Goal: Ask a question: Seek information or help from site administrators or community

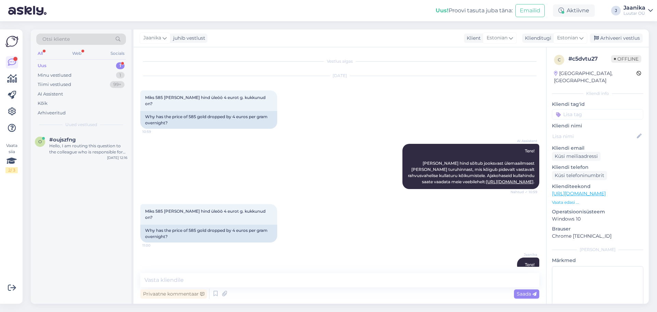
scroll to position [65, 0]
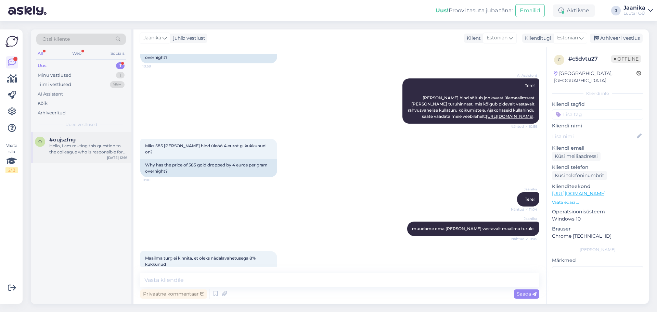
click at [73, 154] on div "Hello, I am routing this question to the colleague who is responsible for this …" at bounding box center [88, 149] width 78 height 12
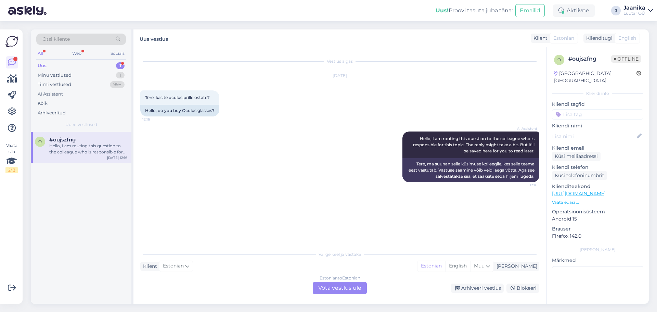
drag, startPoint x: 355, startPoint y: 286, endPoint x: 345, endPoint y: 287, distance: 9.3
click at [354, 286] on div "Estonian to Estonian Võta vestlus üle" at bounding box center [340, 288] width 54 height 12
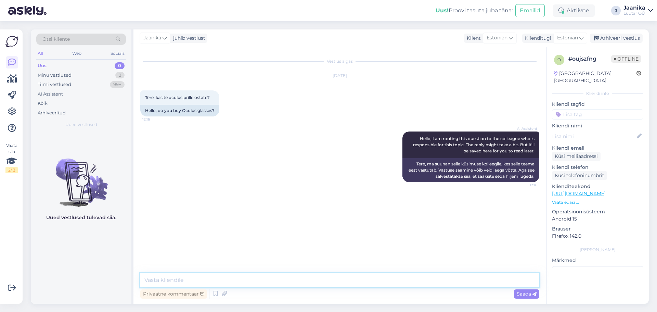
click at [252, 283] on textarea at bounding box center [339, 280] width 399 height 14
type textarea "Tere!"
click at [246, 279] on textarea at bounding box center [339, 280] width 399 height 14
type textarea "palun täpne mudel"
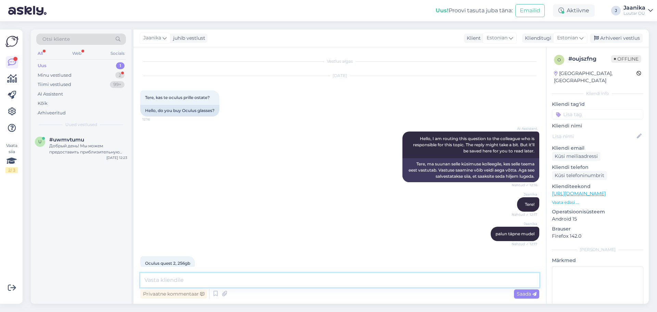
scroll to position [11, 0]
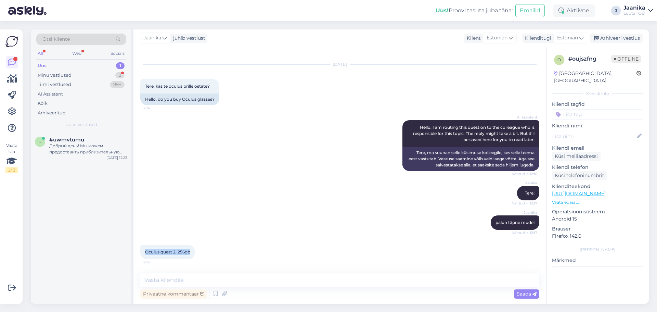
drag, startPoint x: 192, startPoint y: 253, endPoint x: 142, endPoint y: 256, distance: 49.4
click at [142, 256] on div "Oculus quest 2, 256gb 12:27" at bounding box center [167, 252] width 55 height 14
copy span "Oculus quest 2, 256gb"
click at [215, 281] on textarea at bounding box center [339, 280] width 399 height 14
type textarea "uurin"
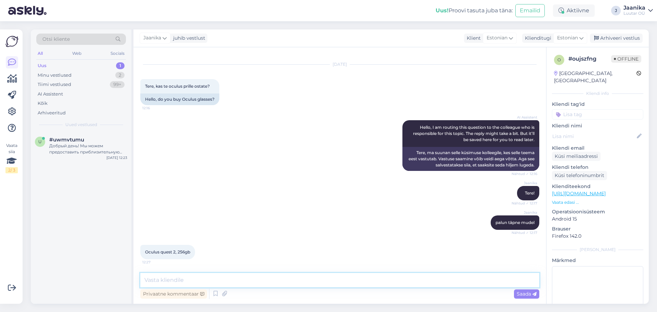
scroll to position [41, 0]
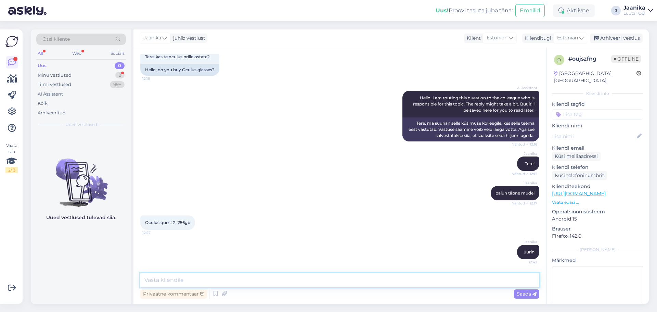
click at [169, 282] on textarea at bounding box center [339, 280] width 399 height 14
type textarea "kuni 60€"
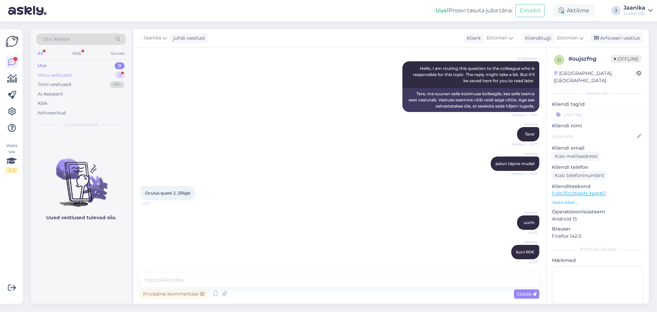
click at [50, 74] on div "Minu vestlused" at bounding box center [55, 75] width 34 height 7
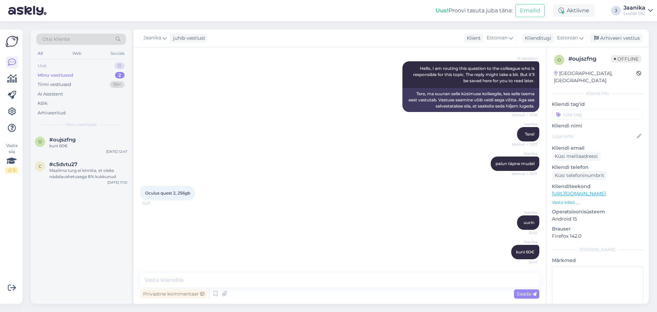
click at [47, 64] on div "Uus 0" at bounding box center [81, 66] width 90 height 10
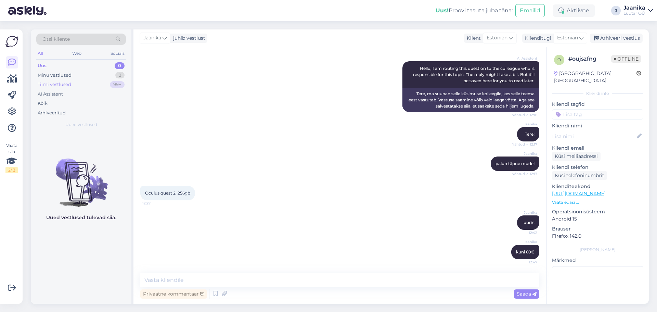
click at [55, 87] on div "Tiimi vestlused" at bounding box center [55, 84] width 34 height 7
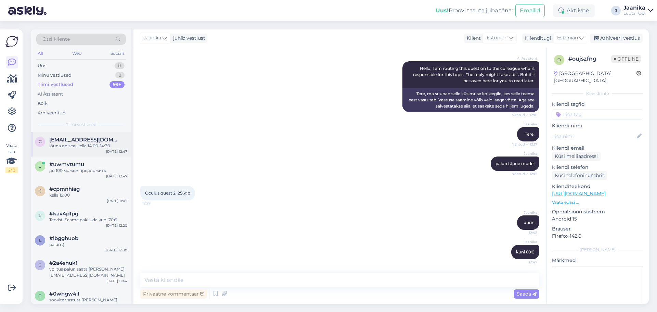
click at [64, 142] on span "[EMAIL_ADDRESS][DOMAIN_NAME]" at bounding box center [84, 140] width 71 height 6
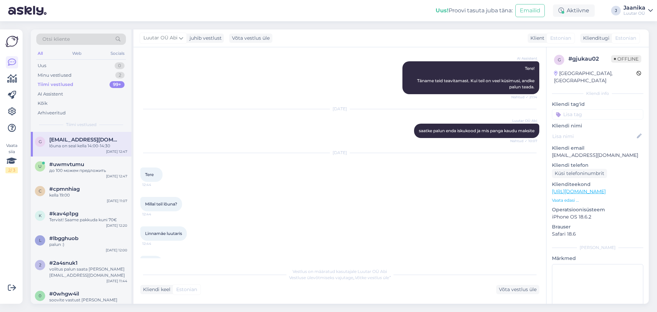
scroll to position [149, 0]
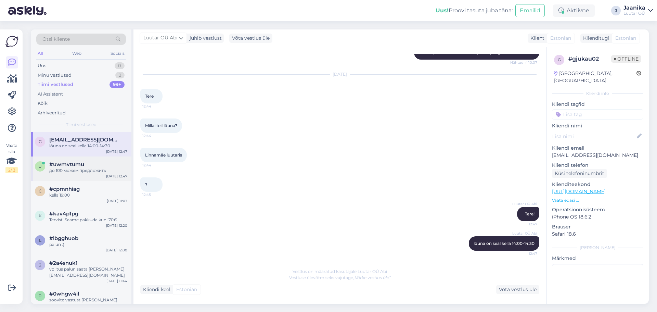
click at [64, 171] on div "до 100 можем предложить" at bounding box center [88, 170] width 78 height 6
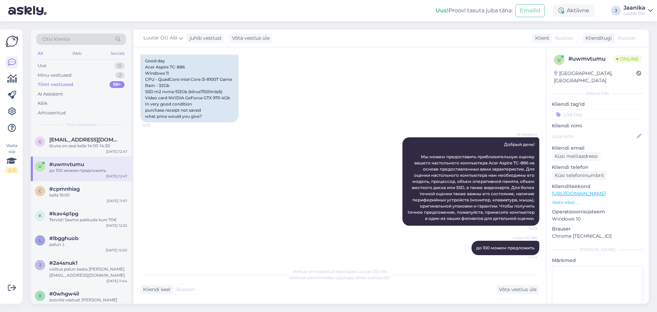
scroll to position [110, 0]
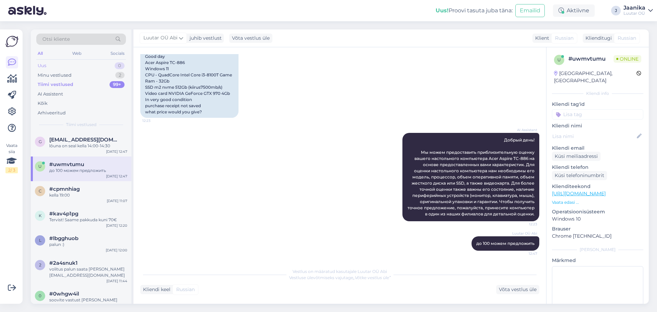
click at [53, 65] on div "Uus 0" at bounding box center [81, 66] width 90 height 10
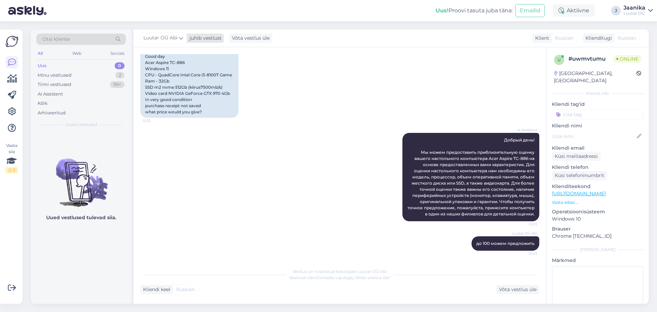
click at [152, 38] on span "Luutar OÜ Abi" at bounding box center [160, 38] width 34 height 8
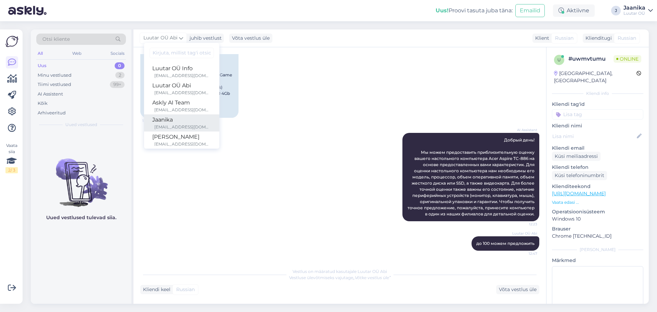
click at [159, 120] on div "Jaanika" at bounding box center [181, 120] width 59 height 8
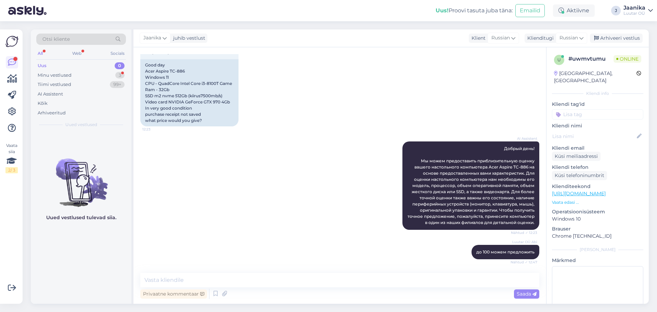
scroll to position [137, 0]
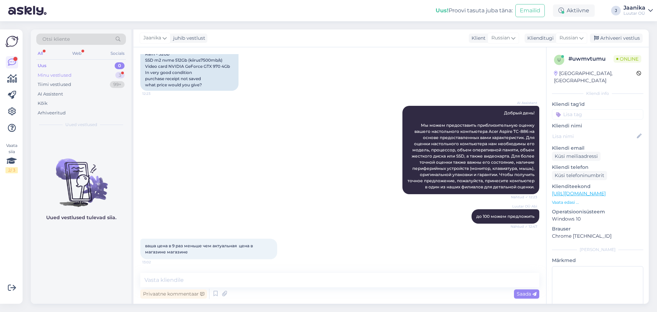
click at [63, 76] on div "Minu vestlused" at bounding box center [55, 75] width 34 height 7
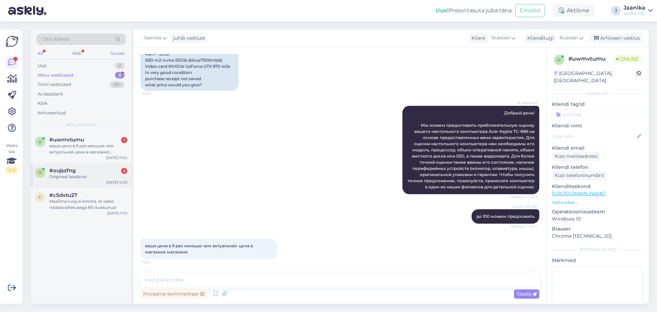
click at [71, 176] on div "Originaal laadja ka" at bounding box center [88, 177] width 78 height 6
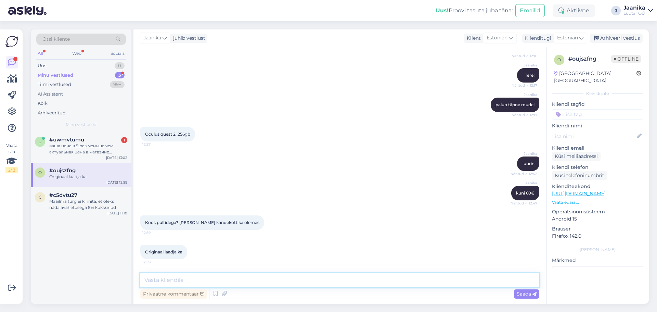
click at [168, 279] on textarea at bounding box center [339, 280] width 399 height 14
type textarea "just"
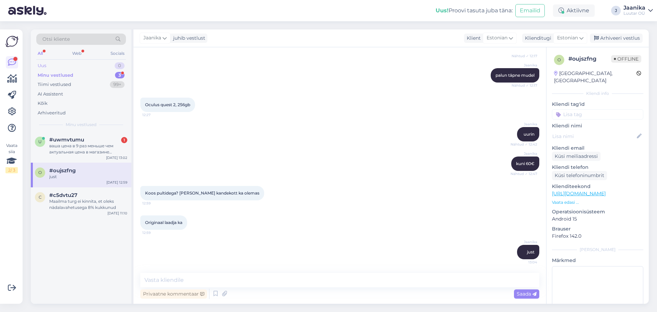
click at [50, 63] on div "Uus 0" at bounding box center [81, 66] width 90 height 10
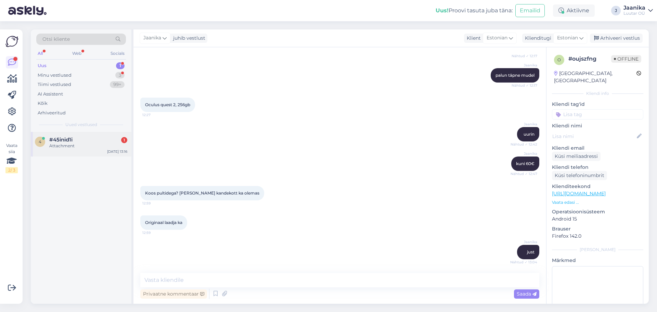
click at [89, 145] on div "Attachment" at bounding box center [88, 146] width 78 height 6
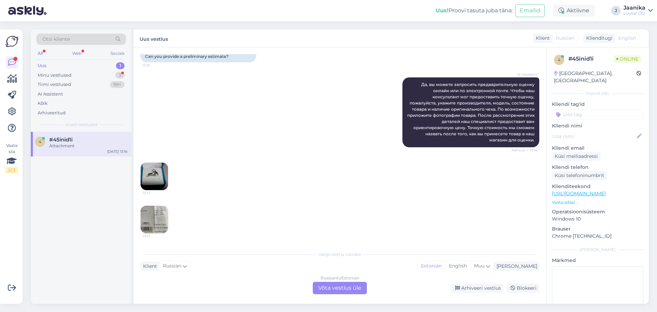
scroll to position [125, 0]
click at [58, 73] on div "Minu vestlused" at bounding box center [55, 75] width 34 height 7
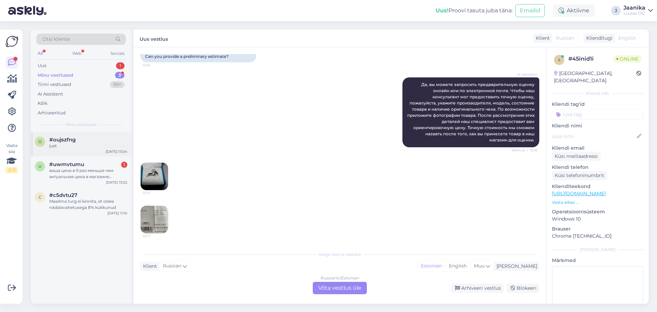
click at [67, 141] on span "#oujszfng" at bounding box center [62, 140] width 26 height 6
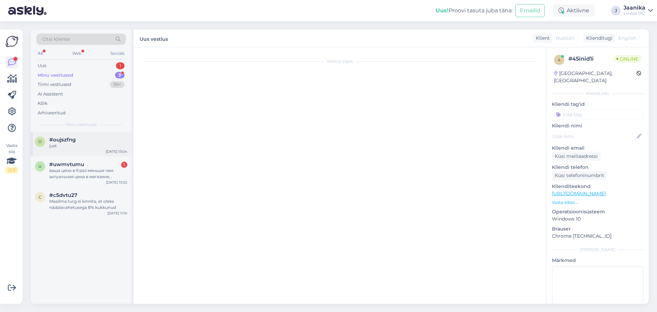
scroll to position [159, 0]
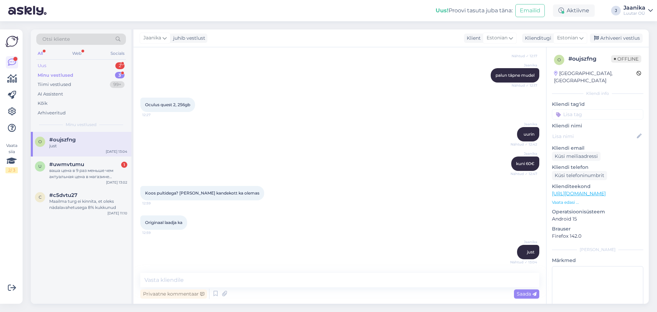
click at [41, 63] on div "Uus" at bounding box center [42, 65] width 9 height 7
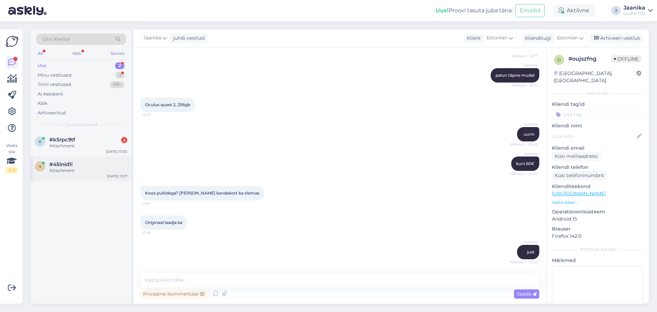
click at [59, 173] on div "4 #45inid1i Attachment [DATE] 13:17" at bounding box center [81, 168] width 101 height 25
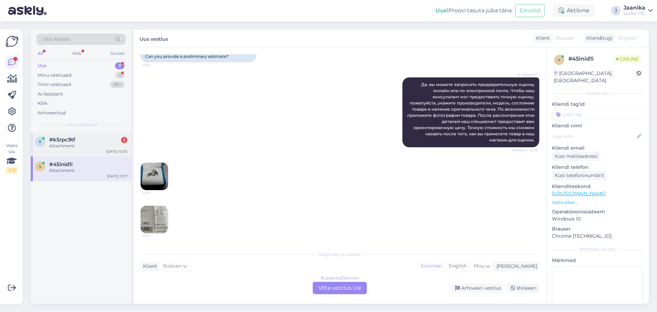
click at [60, 149] on div "k #k5rpc9tf 5 Attachment [DATE] 13:30" at bounding box center [81, 144] width 101 height 25
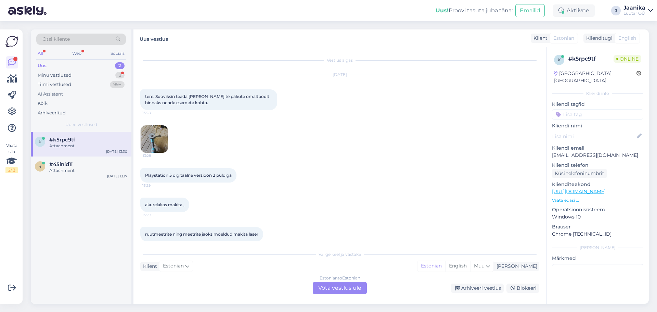
scroll to position [0, 0]
click at [361, 286] on div "Estonian to Estonian Võta vestlus üle" at bounding box center [340, 288] width 54 height 12
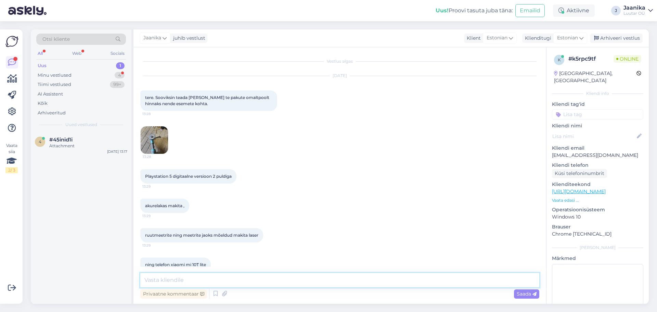
click at [251, 283] on textarea at bounding box center [339, 280] width 399 height 14
type textarea "Tere!"
drag, startPoint x: 146, startPoint y: 176, endPoint x: 236, endPoint y: 176, distance: 90.1
click at [236, 176] on div "Playstation 5 digitaalne versioon 2 puldiga 13:29" at bounding box center [188, 176] width 96 height 14
copy span "Playstation 5 digitaalne versioon 2 puldiga"
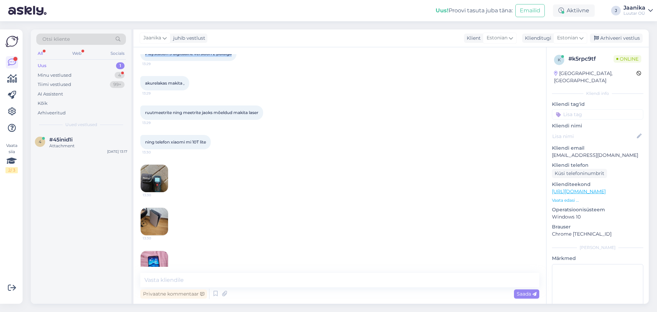
scroll to position [215, 0]
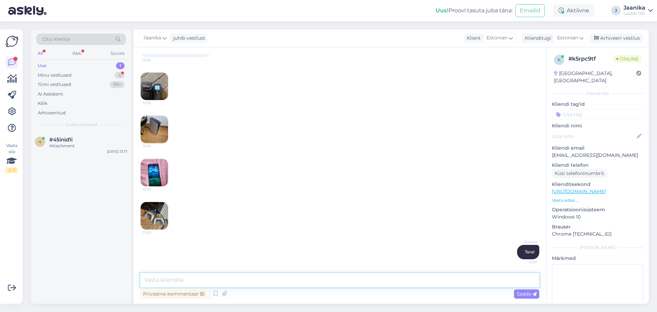
click at [227, 282] on textarea at bounding box center [339, 280] width 399 height 14
click at [173, 281] on textarea "palun kõigide toodete mudelid." at bounding box center [339, 280] width 399 height 14
type textarea "palun kõikide toodete mudelid."
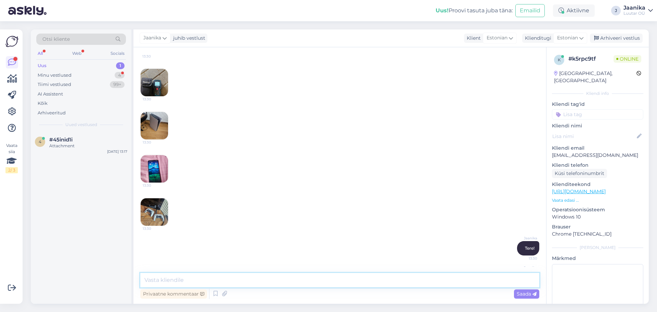
scroll to position [176, 0]
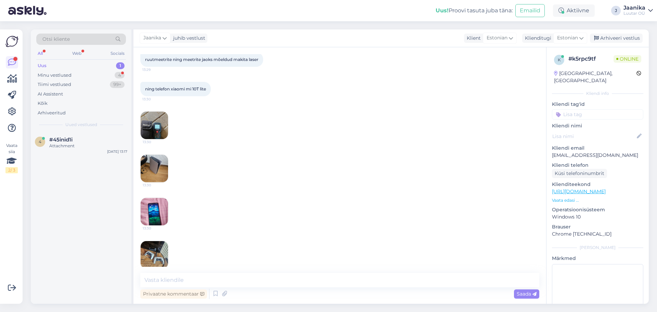
click at [155, 121] on img at bounding box center [154, 125] width 27 height 27
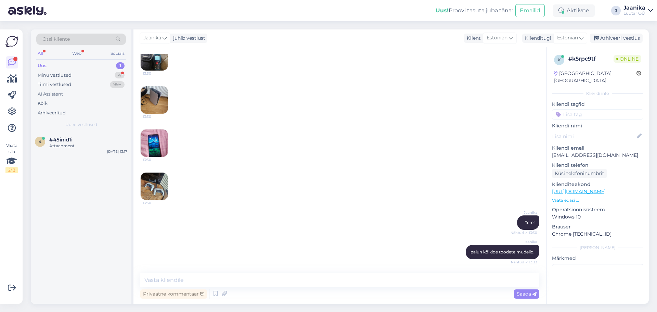
scroll to position [280, 0]
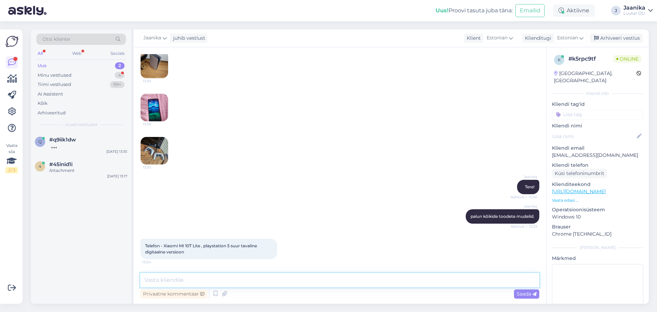
click at [179, 278] on textarea at bounding box center [339, 280] width 399 height 14
type textarea "telefon mitu GB?"
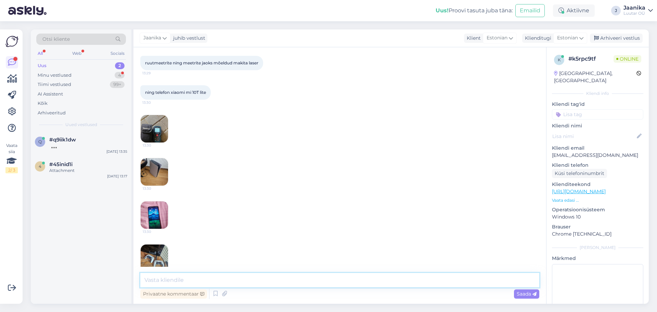
scroll to position [138, 0]
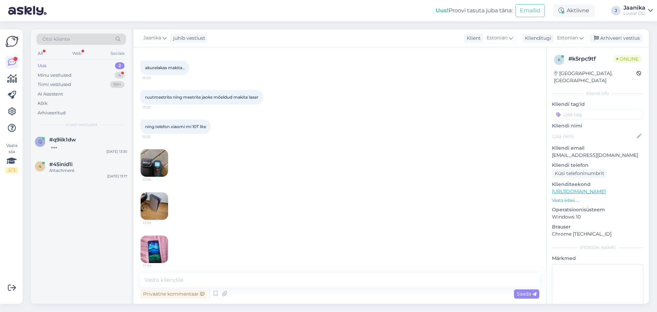
click at [153, 241] on img at bounding box center [154, 249] width 27 height 27
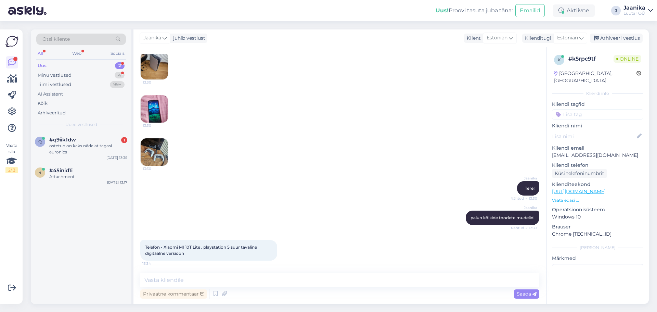
scroll to position [309, 0]
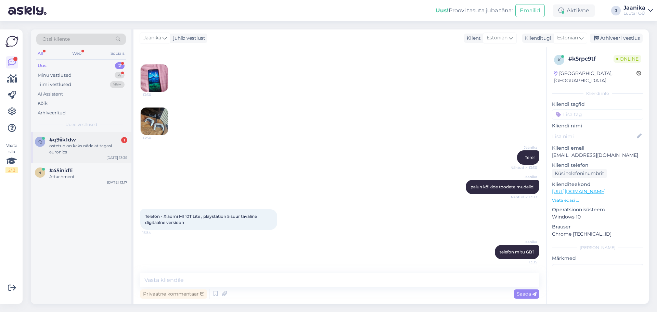
click at [71, 149] on div "ostetud on kaks nädalat tagasi euronics" at bounding box center [88, 149] width 78 height 12
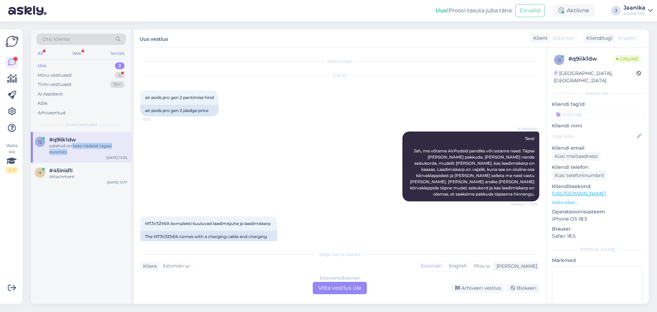
scroll to position [110, 0]
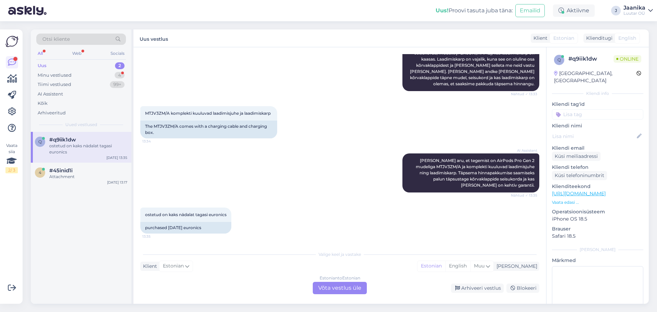
click at [321, 288] on div "Estonian to Estonian Võta vestlus üle" at bounding box center [340, 288] width 54 height 12
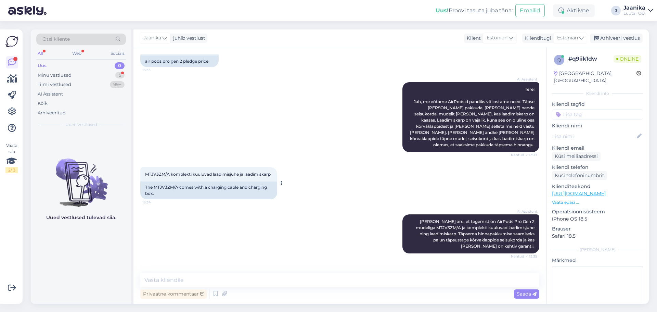
scroll to position [0, 0]
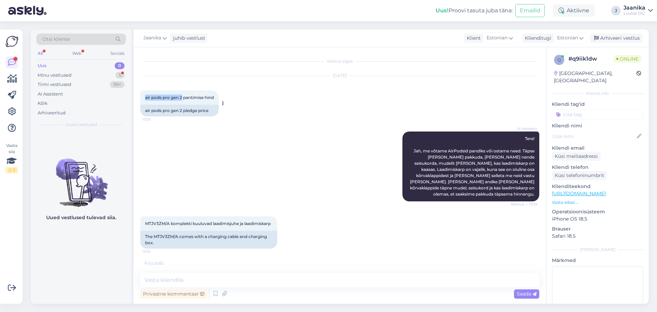
drag, startPoint x: 183, startPoint y: 96, endPoint x: 143, endPoint y: 96, distance: 39.0
click at [143, 96] on div "air pods pro gen 2 pantimise hind 13:33" at bounding box center [179, 97] width 78 height 14
copy span "air pods pro gen 2"
drag, startPoint x: 171, startPoint y: 216, endPoint x: 142, endPoint y: 216, distance: 28.1
click at [142, 216] on div "MTJV3ZM/A komplekti kuuluvad laadimisjuhe ja laadimiskarp 13:34" at bounding box center [208, 223] width 137 height 14
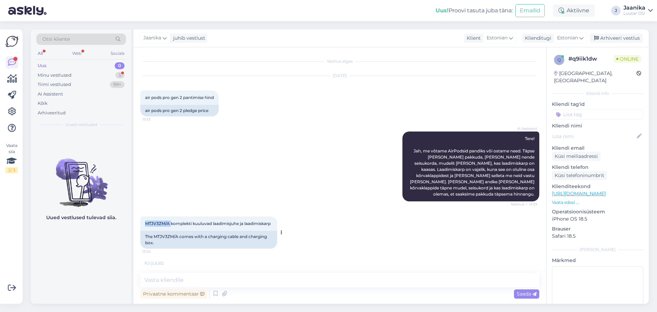
copy span "MTJV3ZM/A"
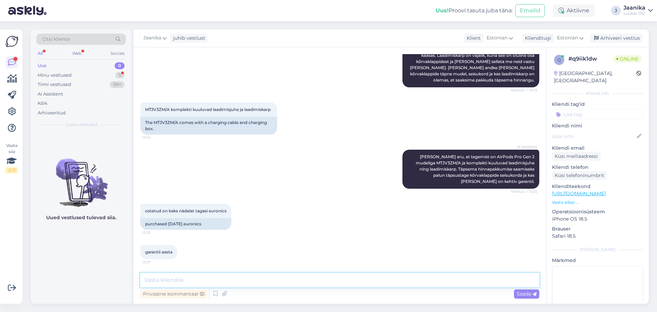
click at [222, 278] on textarea at bounding box center [339, 280] width 399 height 14
type textarea "Tere!"
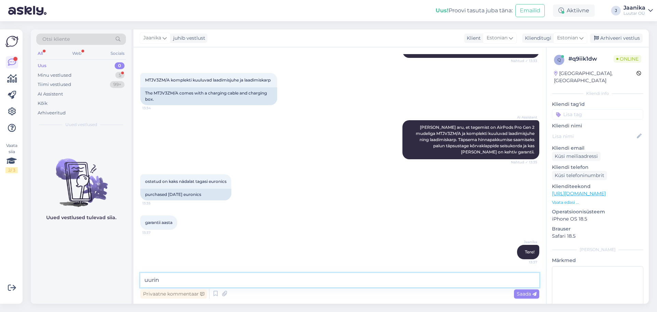
type textarea "uurin'"
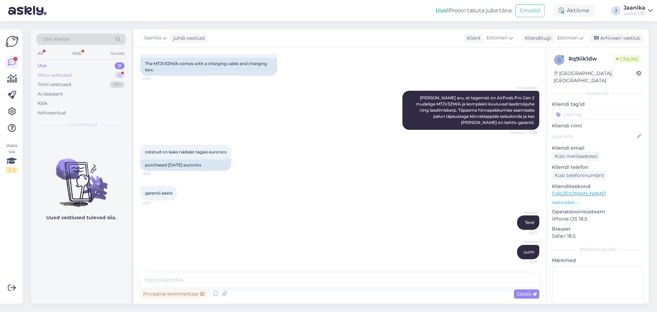
click at [55, 73] on div "Minu vestlused" at bounding box center [55, 75] width 34 height 7
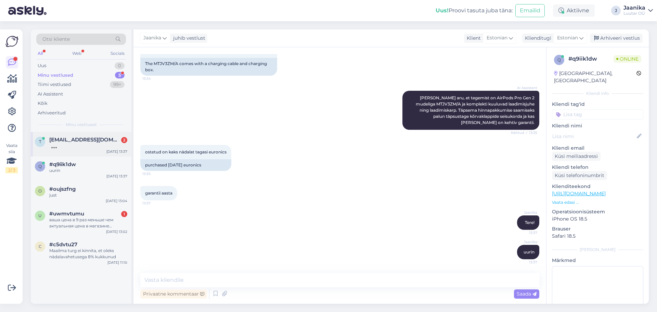
click at [85, 138] on span "[EMAIL_ADDRESS][DOMAIN_NAME]" at bounding box center [84, 140] width 71 height 6
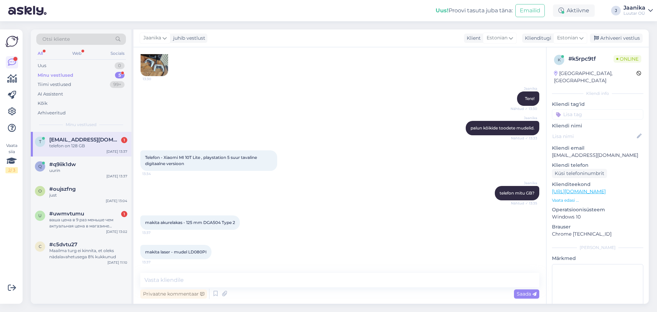
scroll to position [398, 0]
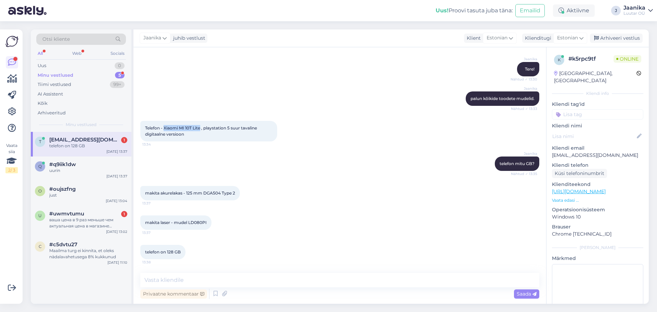
drag, startPoint x: 200, startPoint y: 129, endPoint x: 164, endPoint y: 127, distance: 36.0
click at [164, 127] on span "Telefon - Xiaomi MI 10T Lite , playstation 5 suur tavaline digitaalne versioon" at bounding box center [201, 130] width 113 height 11
copy span "Xiaomi MI 10T Lite"
drag, startPoint x: 145, startPoint y: 192, endPoint x: 239, endPoint y: 195, distance: 93.9
click at [239, 195] on div "makita akurelakas - 125 mm DGA504 Type 2 13:37" at bounding box center [190, 193] width 100 height 14
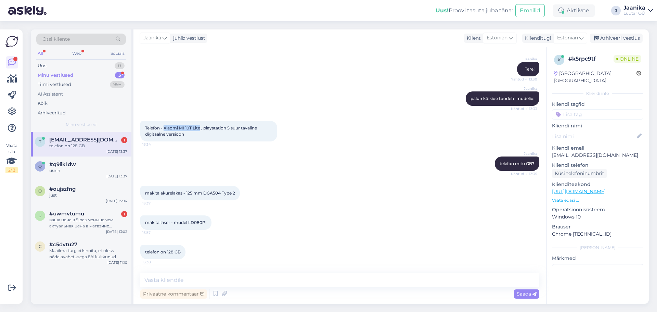
copy span "makita akurelakas - 125 mm DGA504 Type 2"
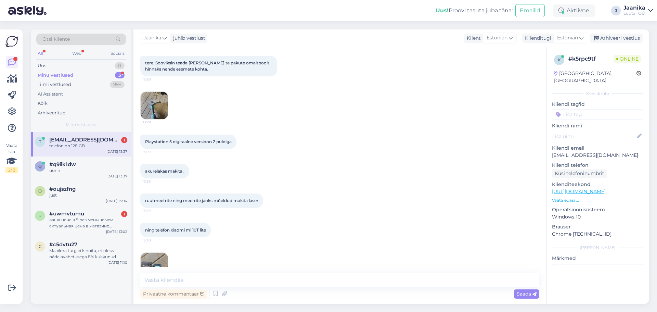
scroll to position [21, 0]
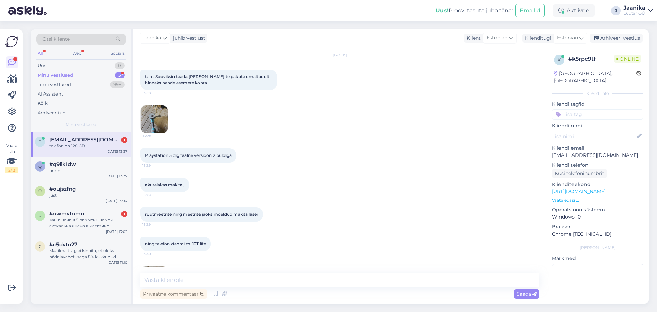
click at [153, 115] on img at bounding box center [154, 118] width 27 height 27
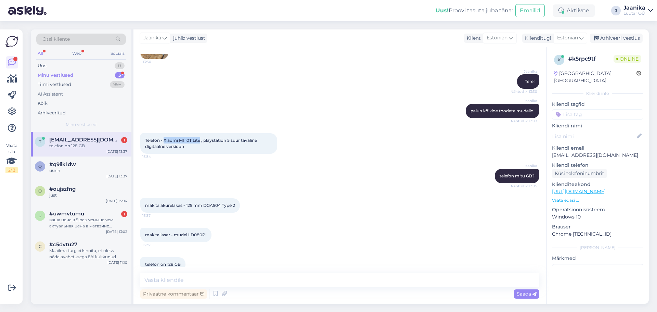
scroll to position [398, 0]
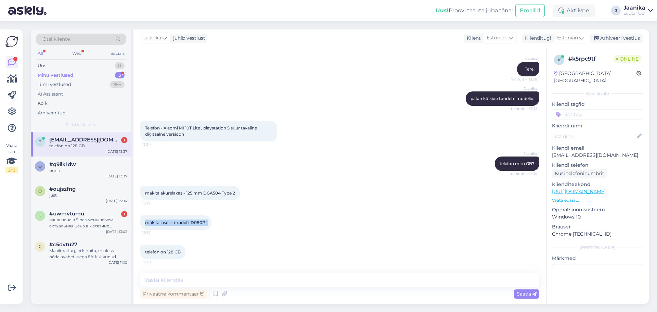
drag, startPoint x: 145, startPoint y: 222, endPoint x: 214, endPoint y: 224, distance: 69.2
click at [212, 224] on div "makita laser - mudel LD080PI 13:37" at bounding box center [175, 222] width 71 height 14
copy div "makita laser - mudel LD080PI 13:37"
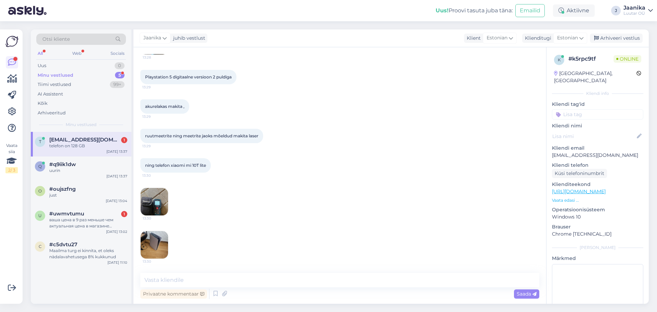
scroll to position [89, 0]
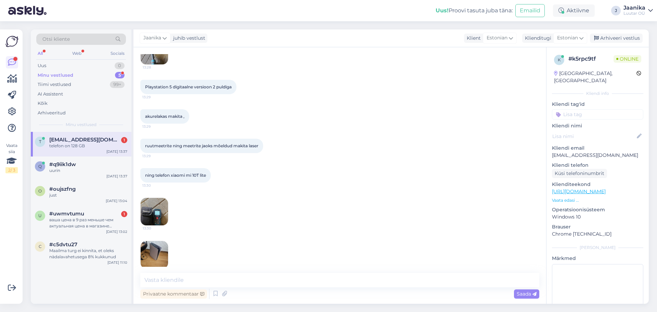
click at [157, 208] on img at bounding box center [154, 211] width 27 height 27
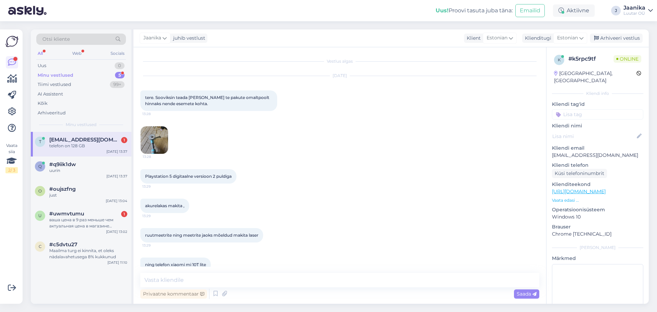
scroll to position [205, 0]
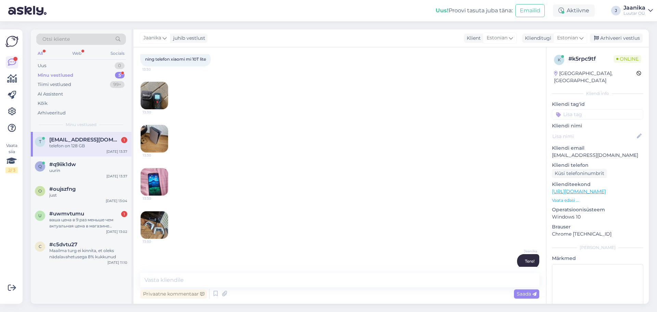
click at [154, 128] on img at bounding box center [154, 138] width 27 height 27
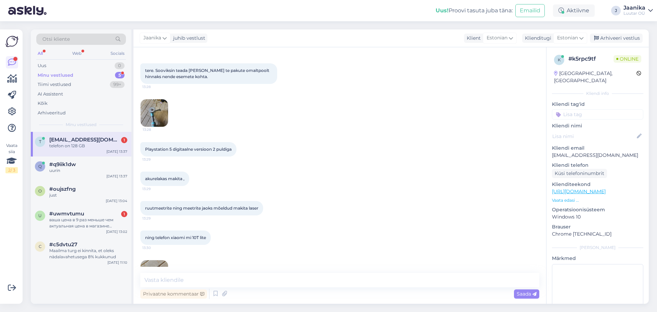
scroll to position [21, 0]
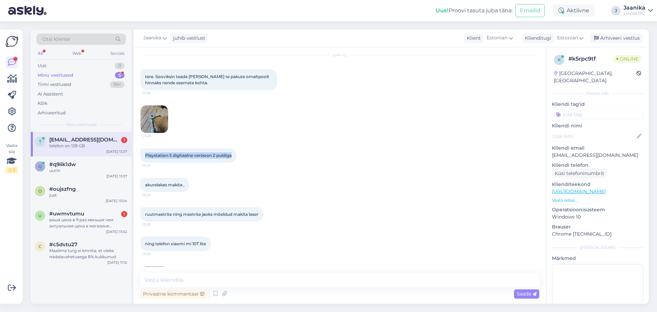
drag, startPoint x: 145, startPoint y: 154, endPoint x: 247, endPoint y: 157, distance: 102.1
click at [247, 157] on div "Playstation 5 digitaalne versioon 2 puldiga 13:29" at bounding box center [339, 155] width 399 height 29
copy span "Playstation 5 digitaalne versioon 2 puldiga"
click at [81, 165] on div "#q9iik1dw" at bounding box center [88, 164] width 78 height 6
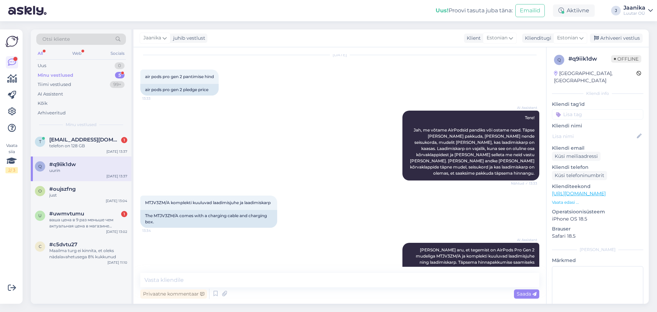
scroll to position [173, 0]
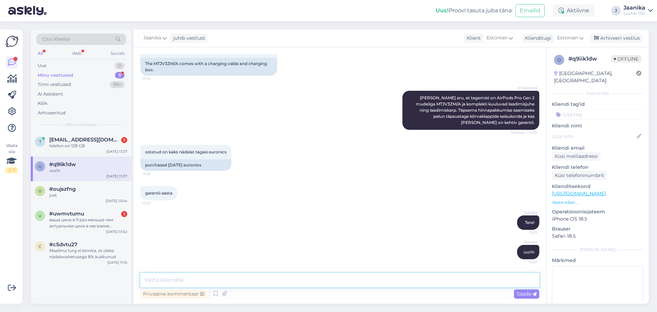
click at [226, 277] on textarea at bounding box center [339, 280] width 399 height 14
type textarea "kuni 70€"
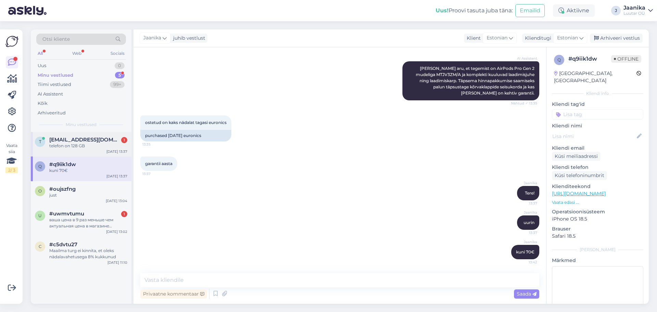
click at [92, 141] on span "[EMAIL_ADDRESS][DOMAIN_NAME]" at bounding box center [84, 140] width 71 height 6
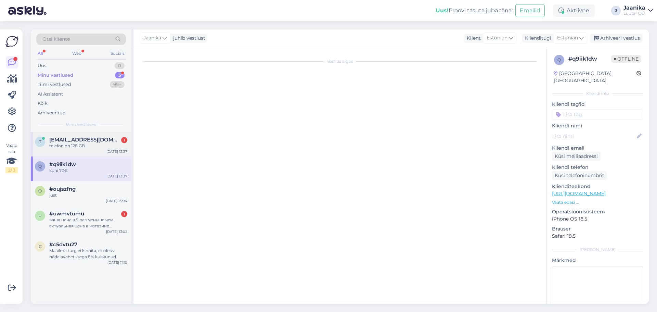
scroll to position [398, 0]
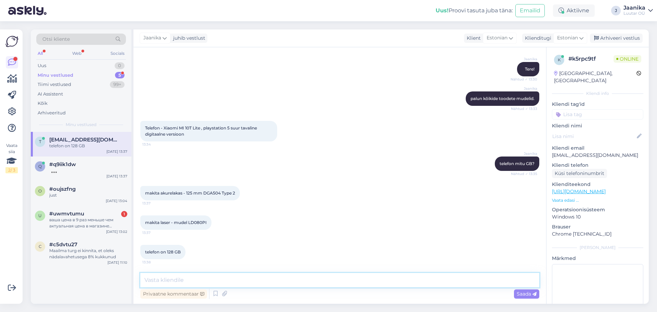
click at [176, 276] on textarea at bounding box center [339, 280] width 399 height 14
drag, startPoint x: 232, startPoint y: 128, endPoint x: 205, endPoint y: 127, distance: 27.4
click at [205, 127] on span "Telefon - Xiaomi MI 10T Lite , playstation 5 suur tavaline digitaalne versioon" at bounding box center [201, 130] width 113 height 11
copy span "playstation 5"
click at [179, 277] on textarea at bounding box center [339, 280] width 399 height 14
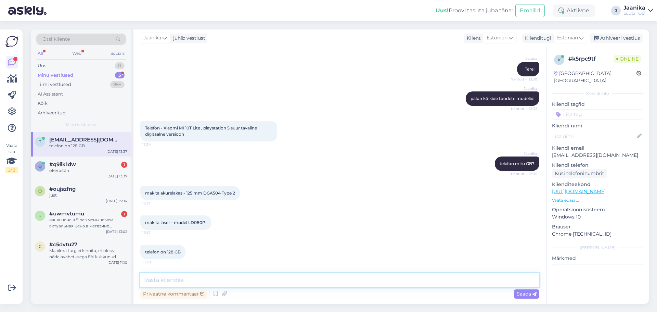
paste textarea "playstation 5"
type textarea "playstation 5 kuni 170€"
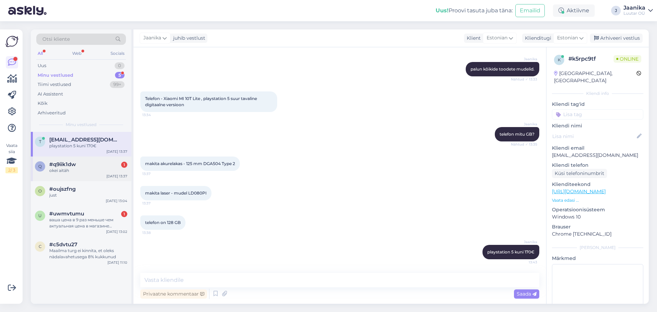
click at [87, 169] on div "okei aitäh" at bounding box center [88, 170] width 78 height 6
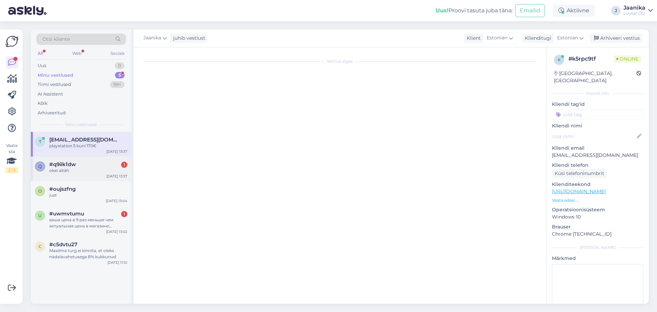
scroll to position [232, 0]
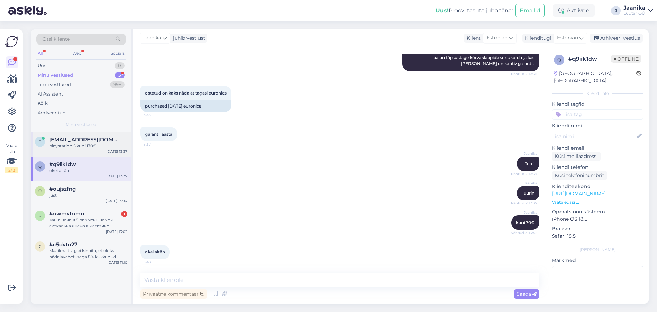
click at [88, 148] on div "playstation 5 kuni 170€" at bounding box center [88, 146] width 78 height 6
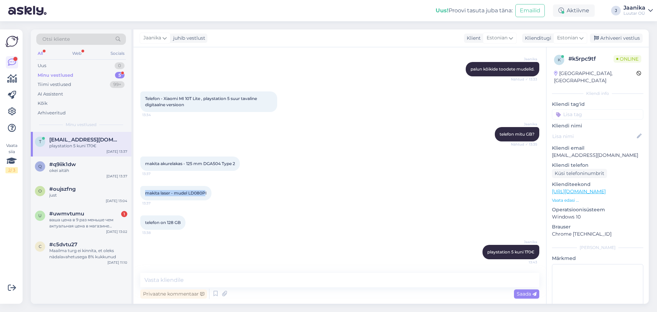
drag, startPoint x: 146, startPoint y: 193, endPoint x: 205, endPoint y: 192, distance: 59.6
click at [205, 192] on span "makita laser - mudel LD080PI" at bounding box center [176, 192] width 62 height 5
copy span "makita laser - mudel LD080P"
click at [199, 276] on textarea at bounding box center [339, 280] width 399 height 14
paste textarea "makita laser - mudel LD080P"
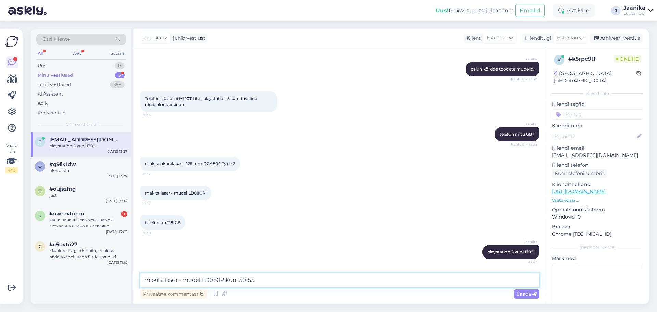
type textarea "makita laser - mudel LD080P kuni 50-55€"
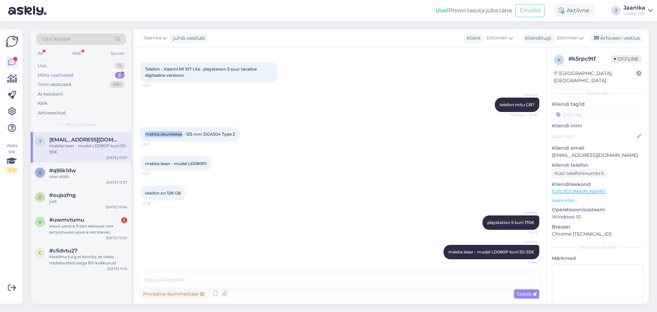
drag, startPoint x: 144, startPoint y: 133, endPoint x: 183, endPoint y: 136, distance: 38.8
click at [183, 136] on div "makita akurelakas - 125 mm DGA504 Type 2 13:37" at bounding box center [190, 134] width 100 height 14
click at [222, 280] on textarea at bounding box center [339, 280] width 399 height 14
paste textarea "makita akurelakas"
type textarea "makita akurelakas kuni 40€"
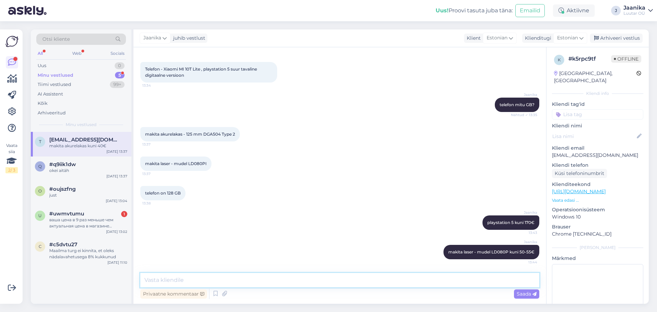
scroll to position [486, 0]
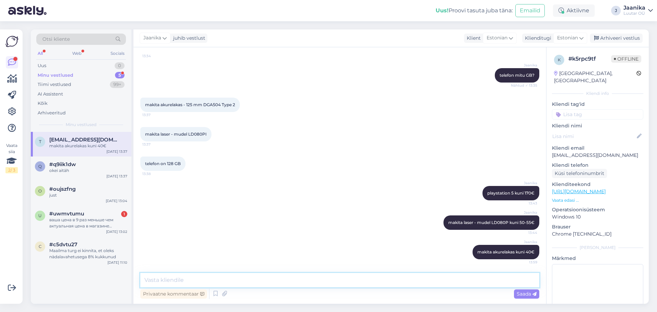
click at [212, 280] on textarea at bounding box center [339, 280] width 399 height 14
paste textarea "makita akurelakas"
type textarea "makita akurelakas"
drag, startPoint x: 163, startPoint y: 284, endPoint x: 135, endPoint y: 284, distance: 27.7
click at [135, 284] on div "Vestlus algas [DATE] tere. Sooviksin teada [PERSON_NAME] te pakute omaltpoolt h…" at bounding box center [340, 175] width 413 height 256
